Goal: Information Seeking & Learning: Learn about a topic

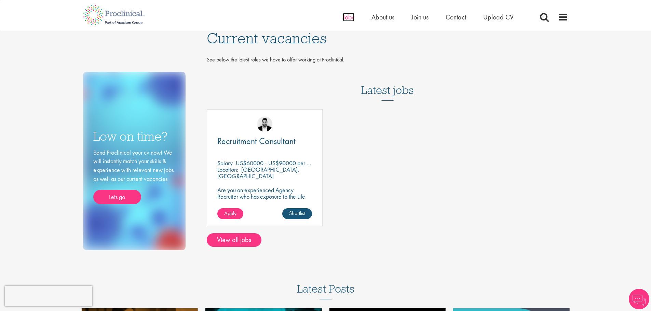
click at [350, 19] on span "Jobs" at bounding box center [349, 17] width 12 height 9
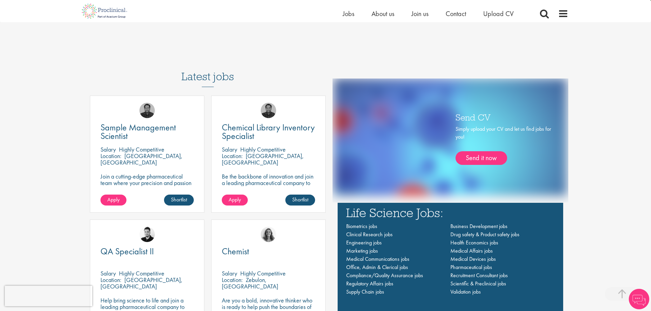
scroll to position [478, 0]
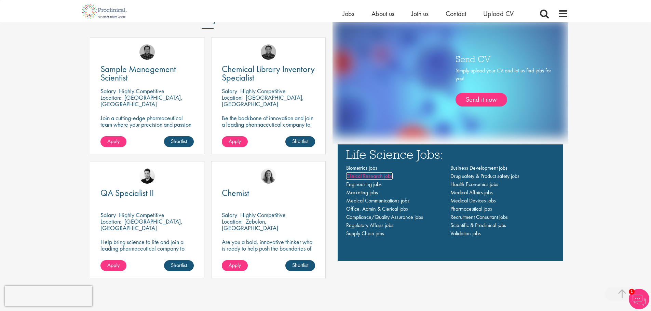
click at [367, 175] on span "Clinical Research jobs" at bounding box center [369, 176] width 46 height 7
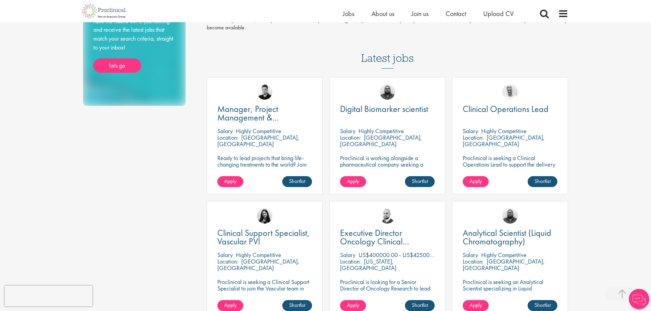
scroll to position [68, 0]
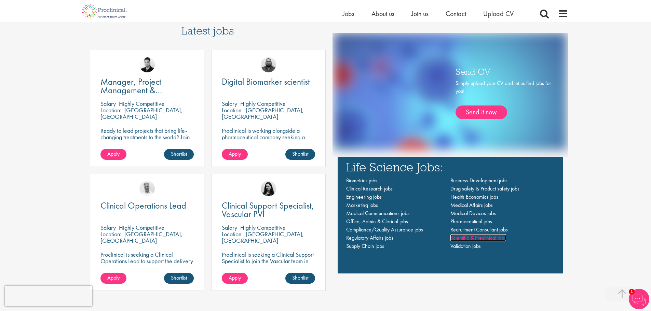
click at [488, 239] on span "Scientific & Preclinical jobs" at bounding box center [478, 237] width 56 height 7
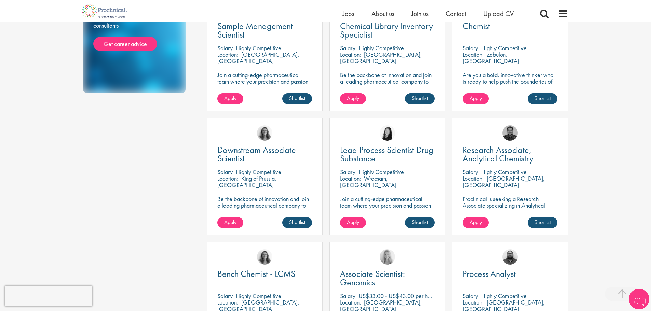
scroll to position [102, 0]
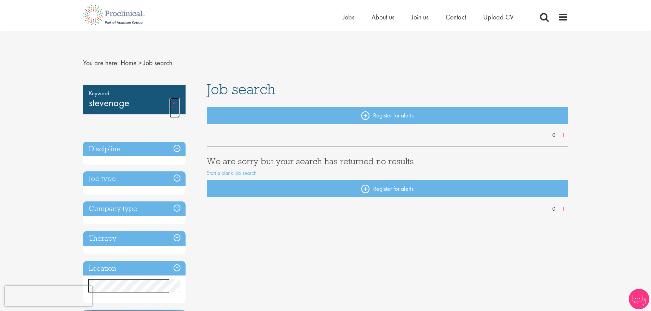
click at [176, 104] on link "Remove" at bounding box center [174, 108] width 10 height 20
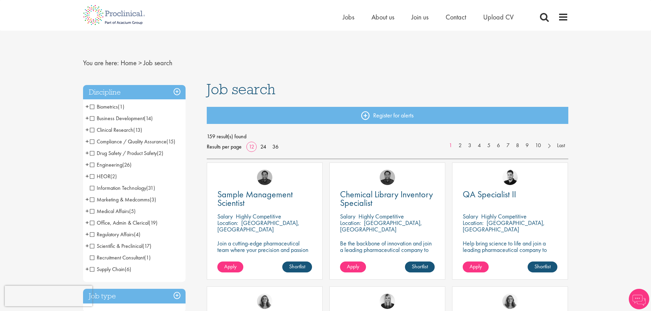
click at [92, 244] on span "Scientific & Preclinical" at bounding box center [116, 246] width 53 height 7
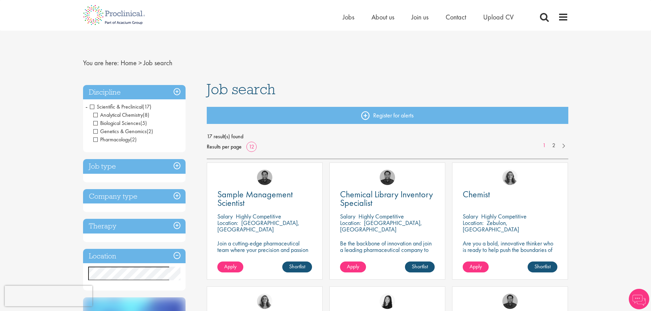
click at [92, 107] on span "Scientific & Preclinical" at bounding box center [116, 106] width 53 height 7
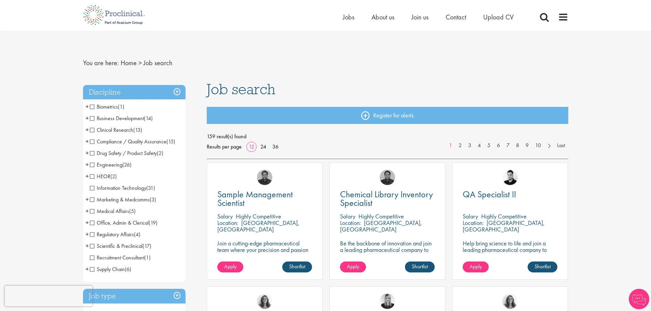
click at [91, 246] on span "Scientific & Preclinical" at bounding box center [116, 246] width 53 height 7
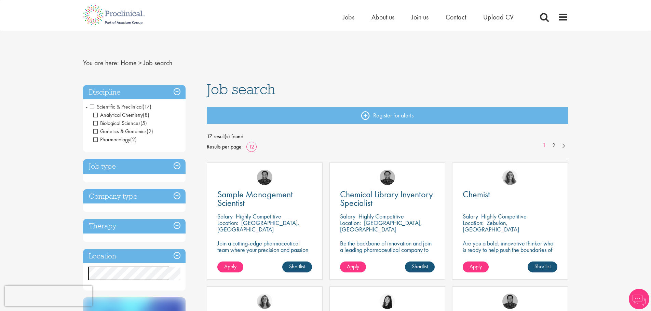
click at [145, 170] on h3 "Job type" at bounding box center [134, 166] width 102 height 15
